Goal: Navigation & Orientation: Find specific page/section

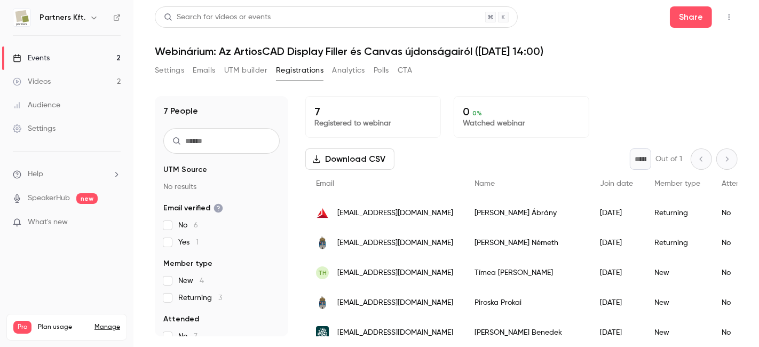
click at [67, 55] on link "Events 2" at bounding box center [66, 57] width 133 height 23
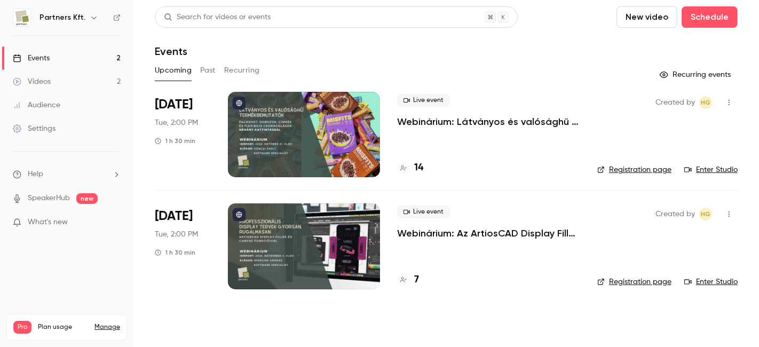
click at [470, 38] on header "Search for videos or events New video Schedule Events" at bounding box center [446, 31] width 583 height 51
click at [73, 197] on p "SpeakerHub new" at bounding box center [55, 198] width 85 height 11
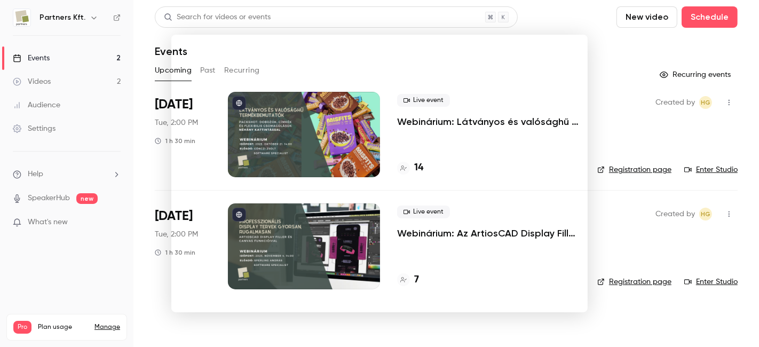
click at [633, 115] on div at bounding box center [379, 173] width 759 height 347
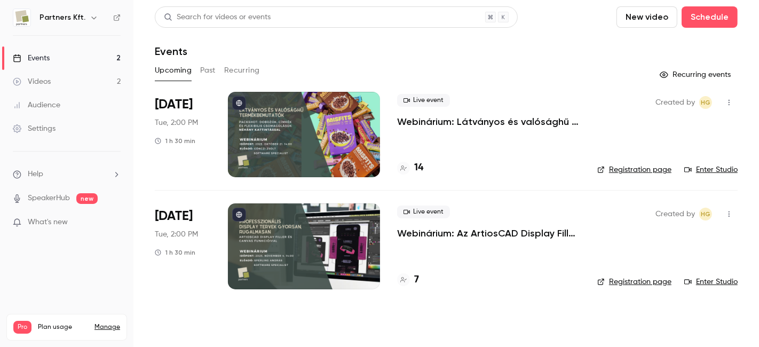
click at [513, 61] on div "Search for videos or events New video Schedule Events Upcoming Past Recurring R…" at bounding box center [446, 154] width 583 height 296
